Goal: Check status: Check status

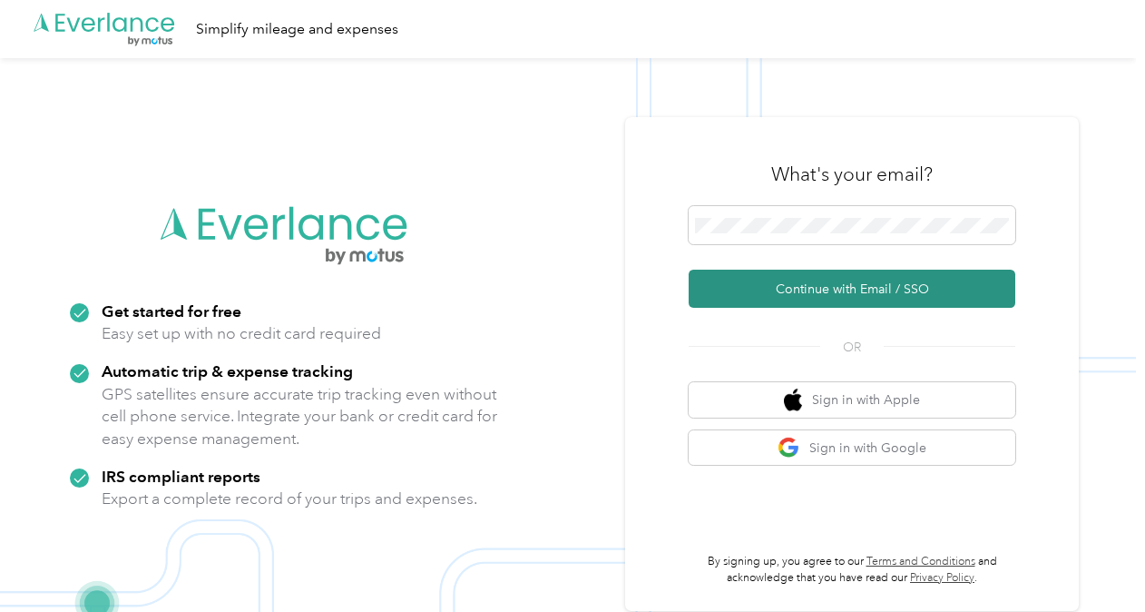
click at [827, 283] on button "Continue with Email / SSO" at bounding box center [852, 289] width 327 height 38
click at [805, 301] on button "Continue with Email / SSO" at bounding box center [852, 289] width 327 height 38
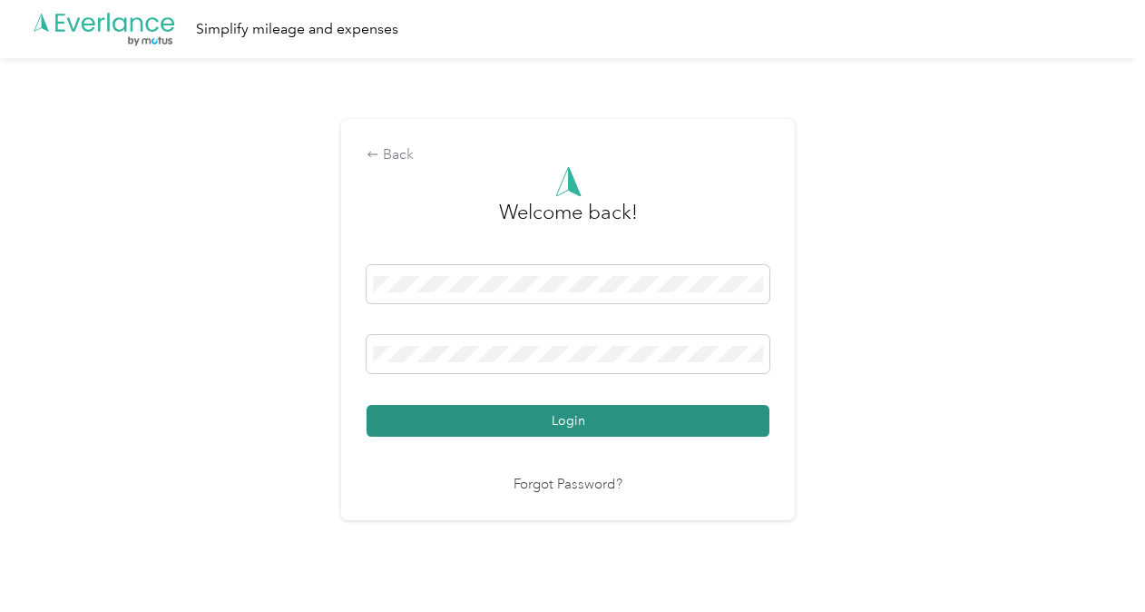
click at [561, 416] on button "Login" at bounding box center [568, 421] width 403 height 32
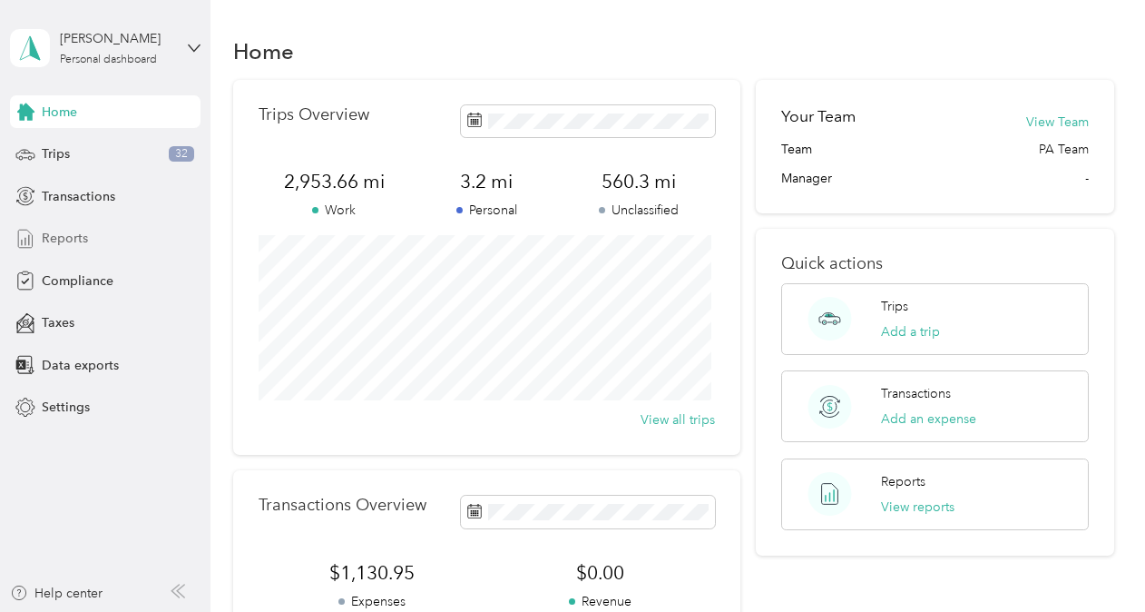
click at [85, 244] on span "Reports" at bounding box center [65, 238] width 46 height 19
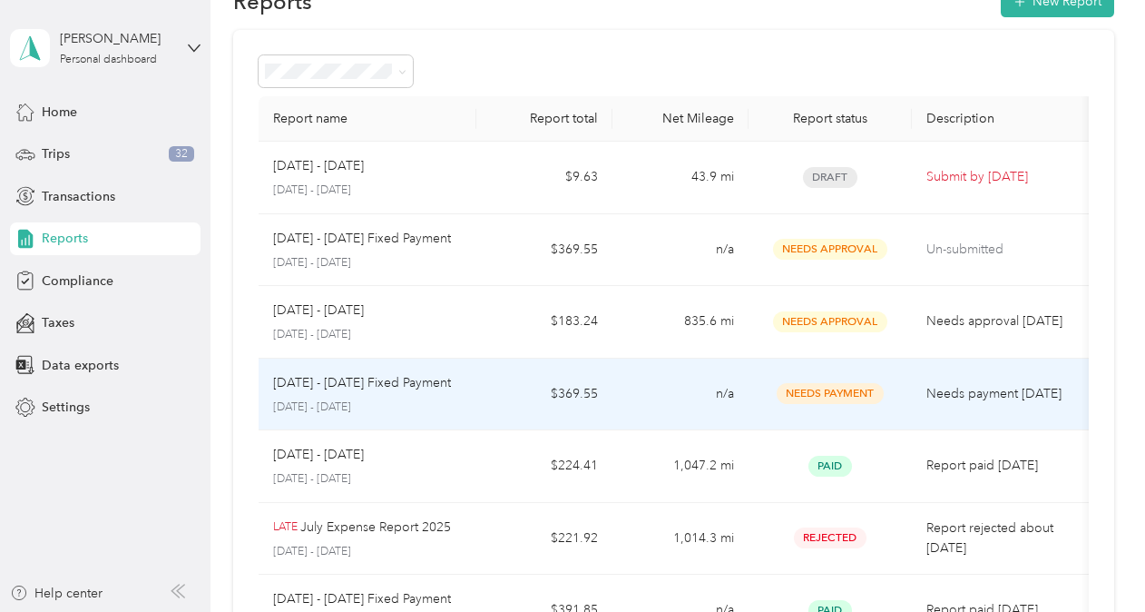
scroll to position [91, 0]
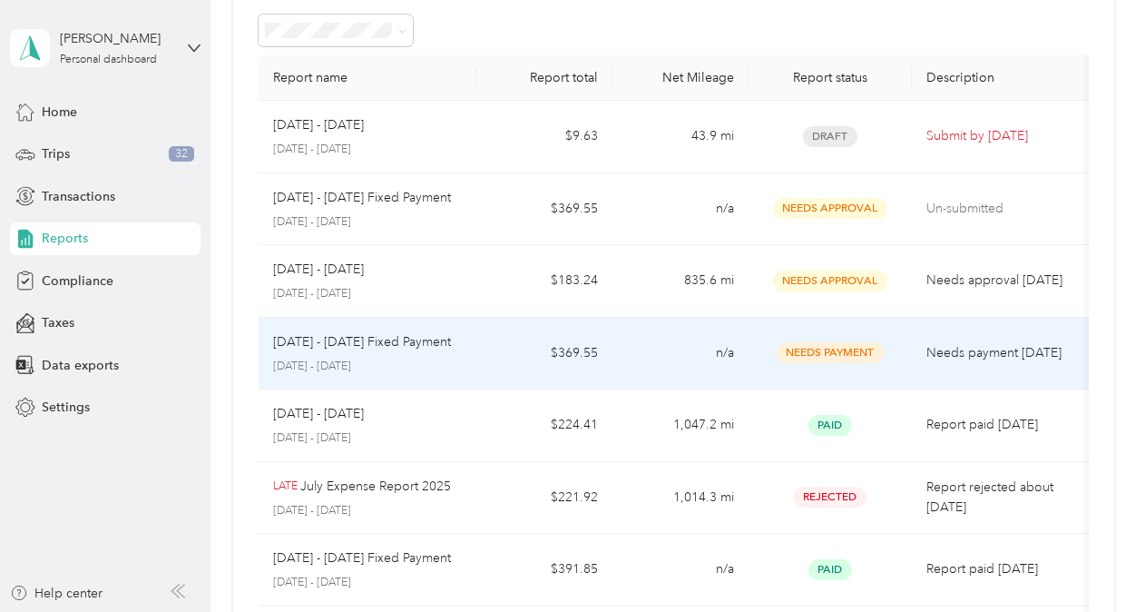
click at [862, 350] on span "Needs Payment" at bounding box center [830, 352] width 107 height 21
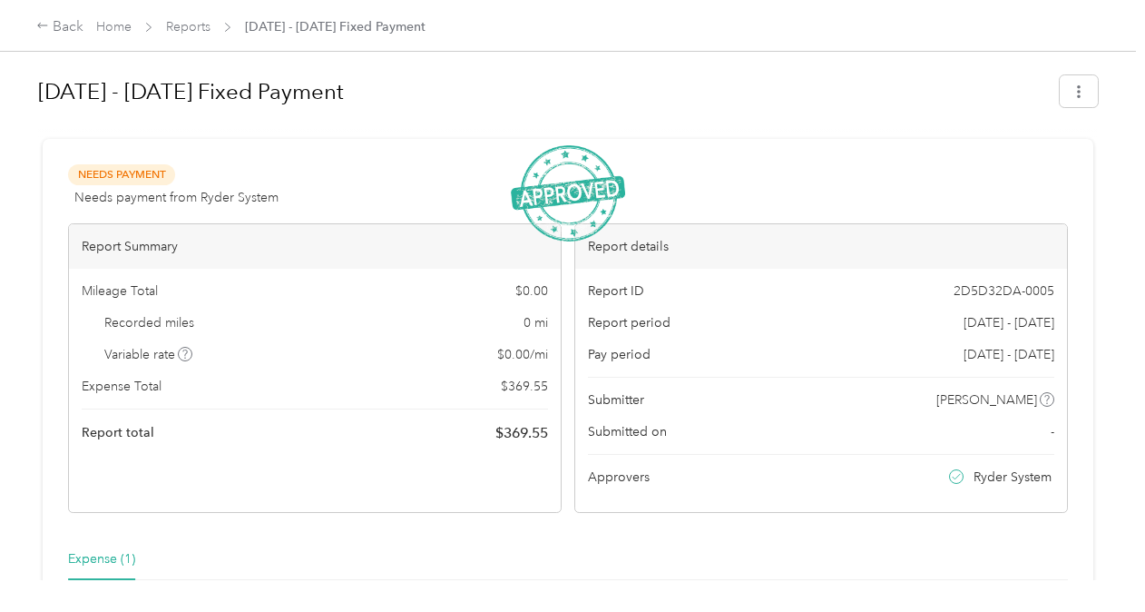
click at [866, 349] on div "Pay period [DATE] - [DATE]" at bounding box center [821, 354] width 467 height 19
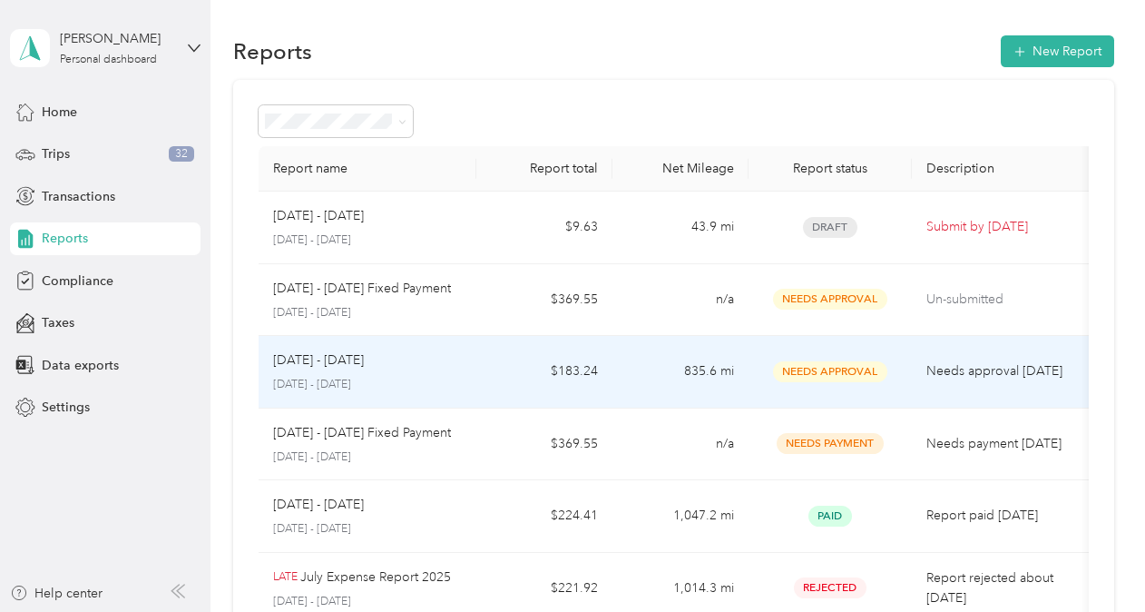
click at [594, 377] on td "$183.24" at bounding box center [545, 372] width 136 height 73
